Goal: Go to known website: Access a specific website the user already knows

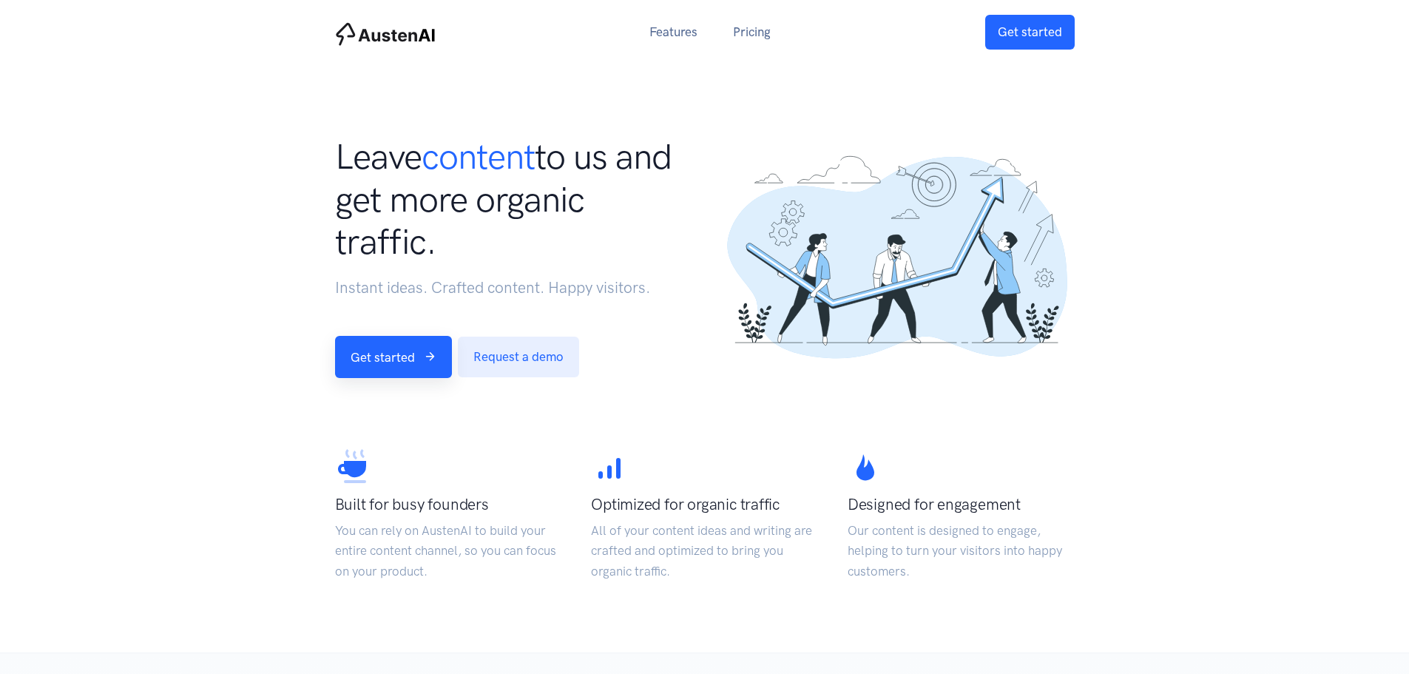
drag, startPoint x: 852, startPoint y: 228, endPoint x: 844, endPoint y: 237, distance: 12.1
